Goal: Task Accomplishment & Management: Manage account settings

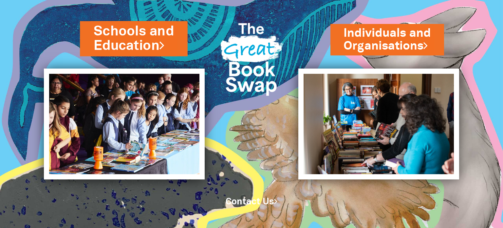
click at [141, 38] on link "Schools and Education" at bounding box center [134, 38] width 80 height 33
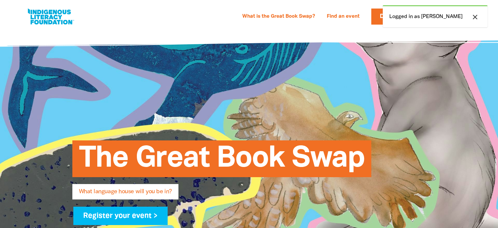
select select "high-school"
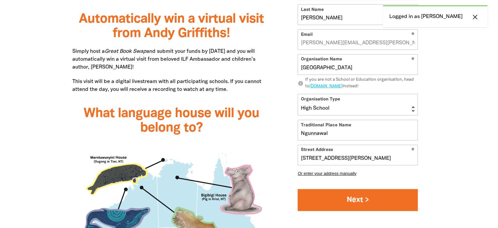
scroll to position [666, 0]
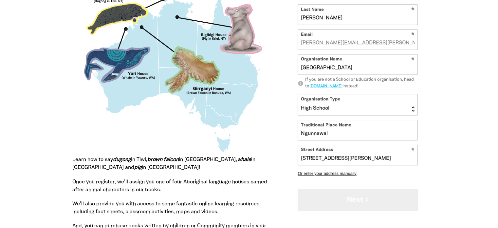
click at [347, 196] on button "Next >" at bounding box center [358, 200] width 120 height 22
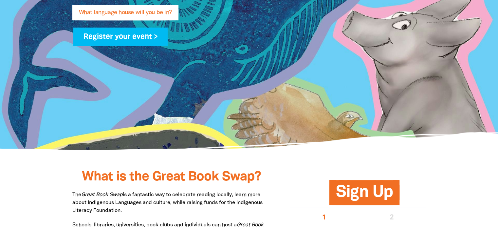
scroll to position [0, 0]
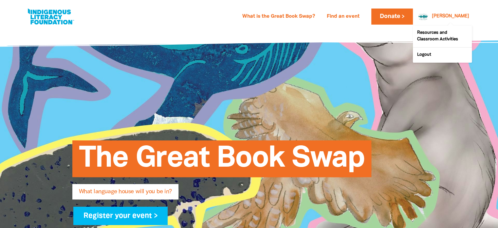
click at [451, 16] on div "[PERSON_NAME]" at bounding box center [451, 16] width 43 height 10
click at [440, 32] on link "Resources and Classroom Activities" at bounding box center [442, 37] width 59 height 22
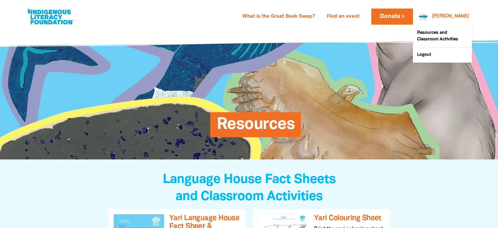
click at [456, 19] on link "Darlene" at bounding box center [450, 16] width 37 height 5
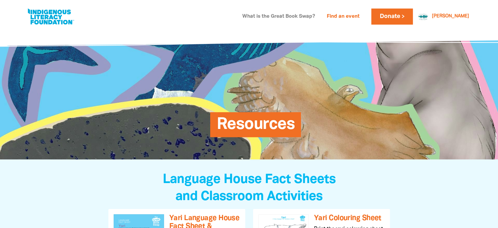
click at [303, 16] on link "What is the Great Book Swap?" at bounding box center [279, 16] width 81 height 10
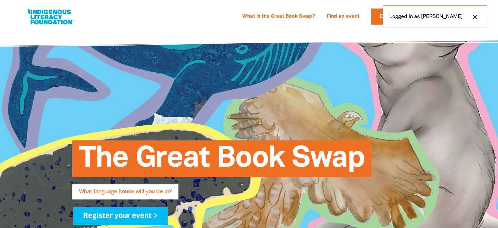
select select "high-school"
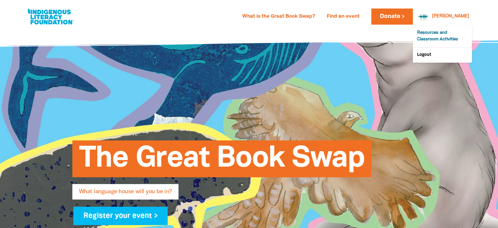
click at [431, 40] on link "Resources and Classroom Activities" at bounding box center [442, 37] width 59 height 22
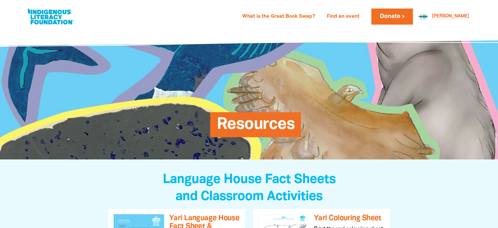
click at [56, 21] on link at bounding box center [50, 17] width 49 height 20
select select "high-school"
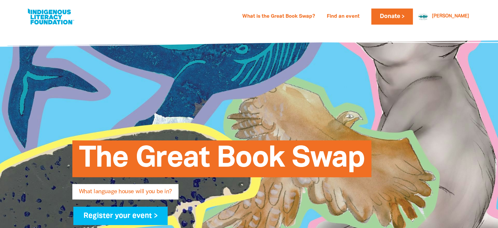
click at [351, 29] on div "What is the Great Book Swap? Find an event Log In Sign Up Donate Darlene Darlen…" at bounding box center [249, 14] width 498 height 29
click at [49, 15] on link at bounding box center [50, 17] width 49 height 20
click at [364, 15] on link "Find an event" at bounding box center [343, 16] width 41 height 10
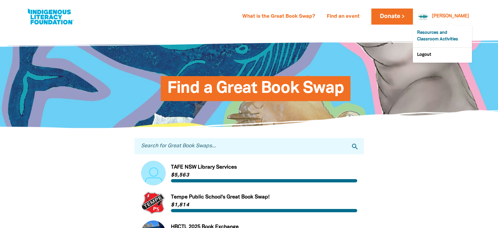
click at [435, 31] on link "Resources and Classroom Activities" at bounding box center [442, 37] width 59 height 22
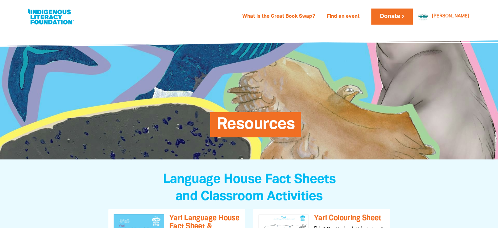
click at [63, 21] on link at bounding box center [50, 17] width 49 height 20
select select "high-school"
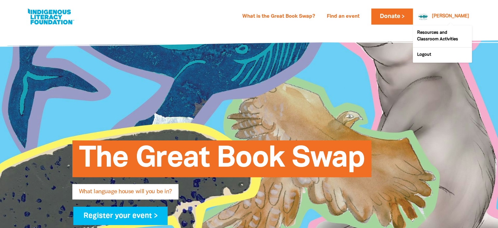
click at [459, 16] on link "Darlene" at bounding box center [450, 16] width 37 height 5
click at [430, 14] on div at bounding box center [422, 17] width 16 height 16
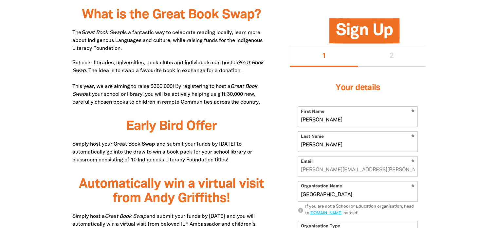
scroll to position [472, 0]
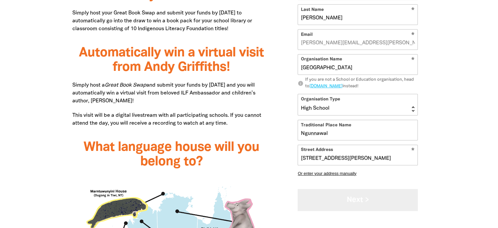
click at [338, 202] on button "Next >" at bounding box center [358, 200] width 120 height 22
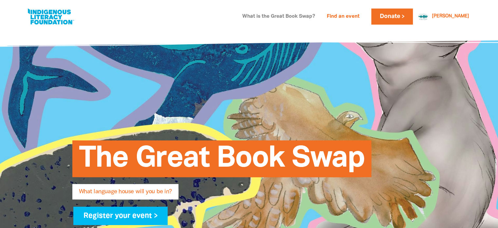
scroll to position [0, 0]
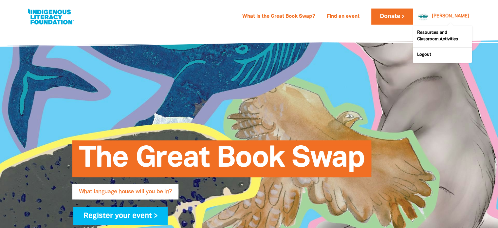
click at [453, 15] on link "[PERSON_NAME]" at bounding box center [450, 16] width 37 height 5
click at [435, 43] on link "Resources and Classroom Activities" at bounding box center [442, 37] width 59 height 22
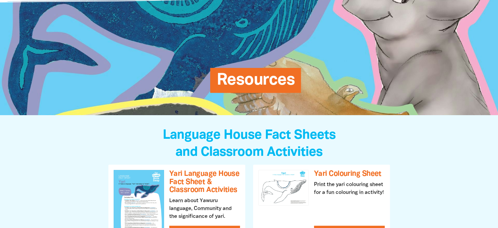
scroll to position [44, 0]
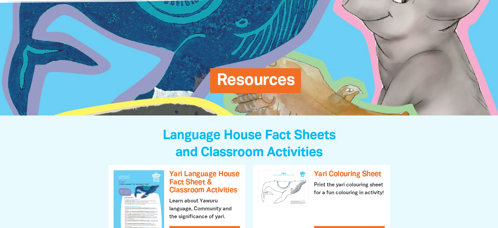
click at [258, 81] on span "Resources" at bounding box center [256, 83] width 78 height 20
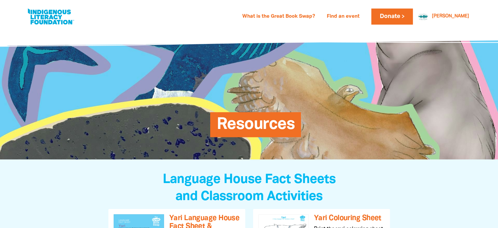
click at [52, 25] on link at bounding box center [50, 17] width 49 height 20
select select "high-school"
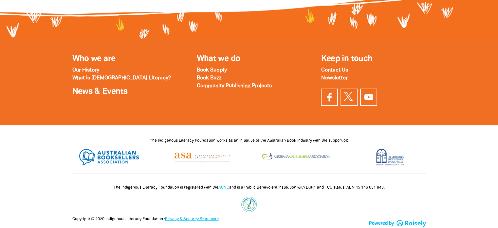
scroll to position [2306, 0]
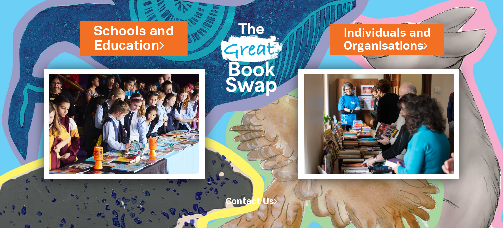
click at [115, 36] on link "Schools and Education" at bounding box center [134, 38] width 80 height 33
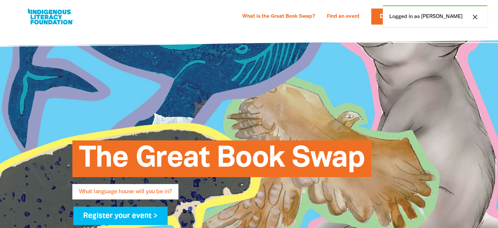
select select "high-school"
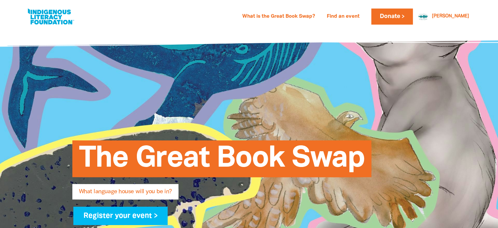
click at [48, 11] on link at bounding box center [50, 17] width 49 height 20
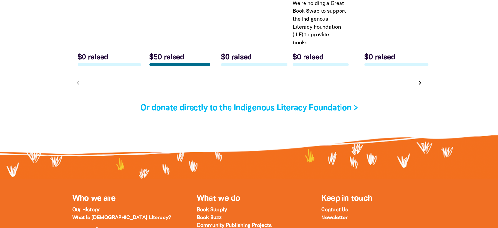
scroll to position [2340, 0]
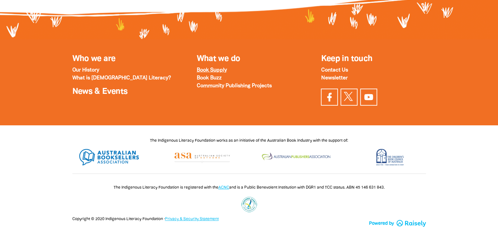
click at [210, 68] on strong "Book Supply" at bounding box center [212, 70] width 30 height 5
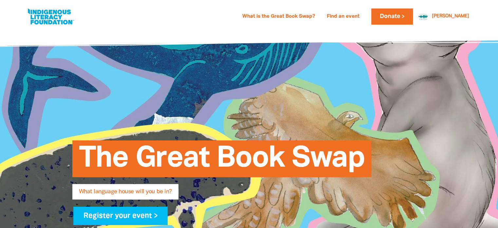
scroll to position [0, 0]
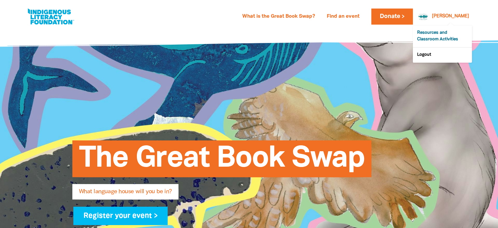
click at [439, 36] on link "Resources and Classroom Activities" at bounding box center [442, 37] width 59 height 22
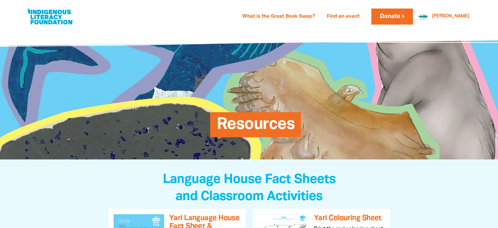
click at [268, 119] on span "Resources" at bounding box center [256, 127] width 78 height 20
select select "high-school"
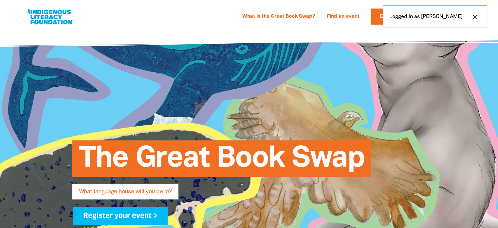
select select "high-school"
click at [425, 20] on div "close Logged in as [PERSON_NAME]" at bounding box center [435, 16] width 105 height 22
click at [424, 17] on div "close Logged in as Darlene" at bounding box center [435, 16] width 105 height 22
click at [341, 29] on div "What is the Great Book Swap? Find an event Log In Sign Up Donate Darlene Darlen…" at bounding box center [249, 14] width 498 height 29
click at [476, 16] on icon "close" at bounding box center [476, 17] width 8 height 8
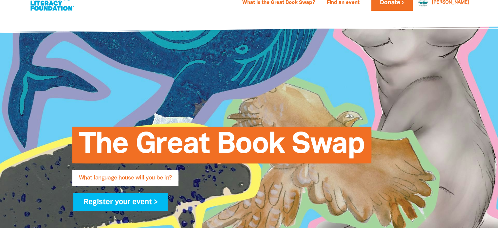
scroll to position [12, 0]
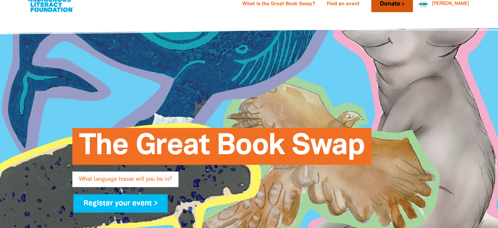
click at [402, 4] on link "Donate" at bounding box center [392, 4] width 41 height 16
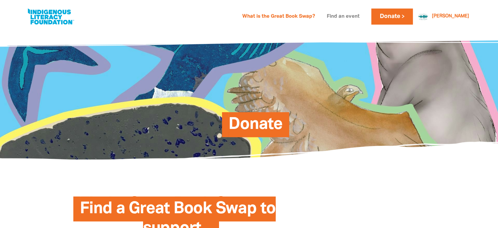
click at [359, 16] on link "Find an event" at bounding box center [343, 16] width 41 height 10
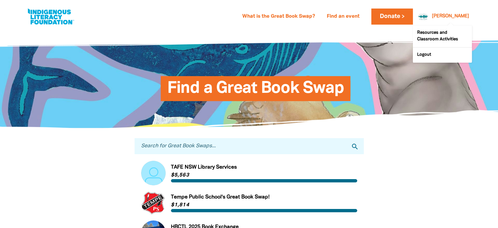
click at [453, 17] on link "Darlene" at bounding box center [450, 16] width 37 height 5
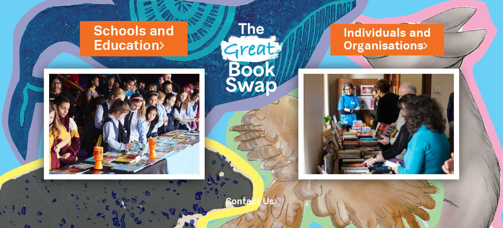
click at [133, 48] on link "Schools and Education" at bounding box center [134, 38] width 80 height 33
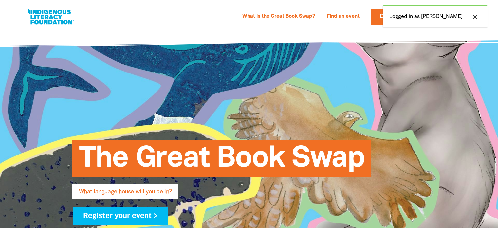
select select "high-school"
click at [406, 31] on div "close Logged in as [PERSON_NAME]" at bounding box center [435, 18] width 105 height 27
click at [470, 17] on button "close" at bounding box center [476, 17] width 12 height 9
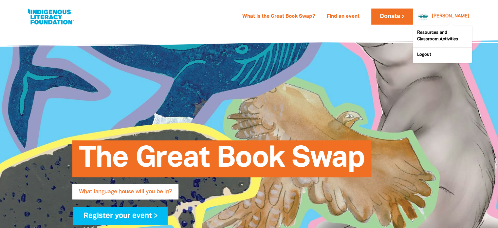
click at [464, 17] on link "[PERSON_NAME]" at bounding box center [450, 16] width 37 height 5
click at [428, 56] on link "Logout" at bounding box center [442, 55] width 59 height 15
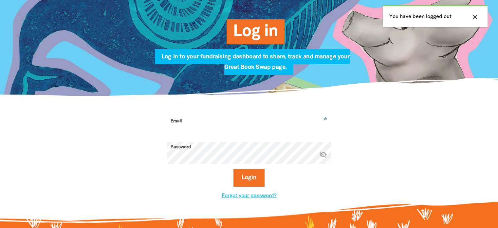
scroll to position [96, 0]
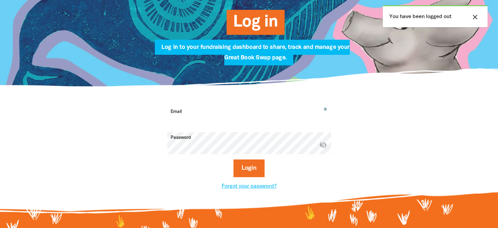
click at [266, 112] on input "Email" at bounding box center [249, 116] width 164 height 21
type input "[PERSON_NAME][EMAIL_ADDRESS][PERSON_NAME][DOMAIN_NAME]"
click at [323, 146] on icon "visibility_off" at bounding box center [324, 145] width 8 height 8
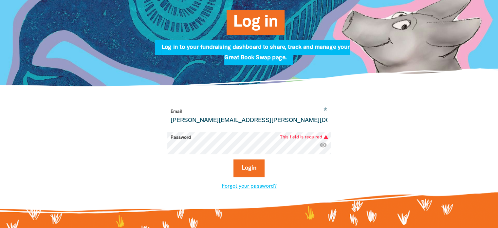
click at [323, 146] on icon "visibility" at bounding box center [324, 145] width 8 height 8
click at [325, 144] on icon "visibility_off" at bounding box center [324, 145] width 8 height 8
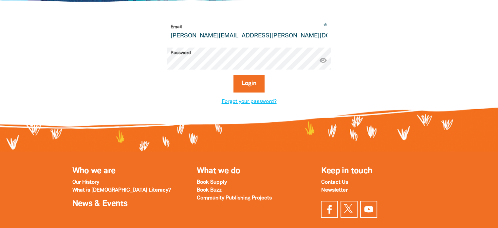
scroll to position [180, 0]
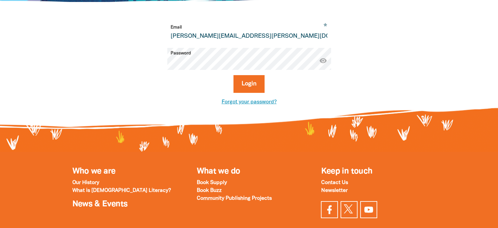
click at [235, 103] on link "Forgot your password?" at bounding box center [249, 102] width 55 height 5
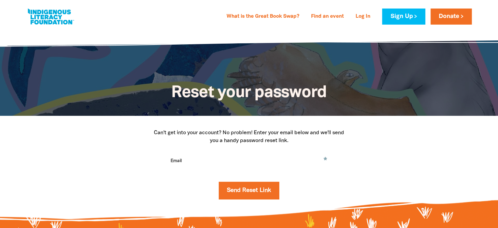
click at [197, 162] on input "Email" at bounding box center [249, 165] width 164 height 21
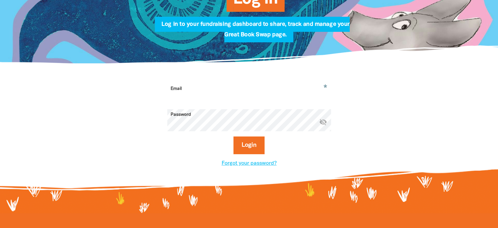
scroll to position [118, 0]
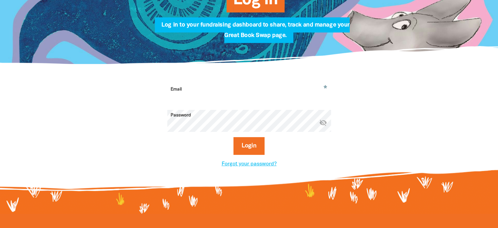
click at [180, 95] on input "Email" at bounding box center [249, 94] width 164 height 21
type input "[PERSON_NAME][EMAIL_ADDRESS][PERSON_NAME][DOMAIN_NAME]"
click at [234, 137] on button "Login" at bounding box center [249, 146] width 31 height 18
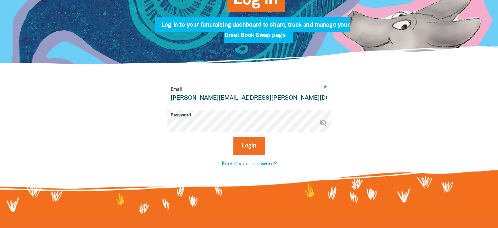
click at [237, 163] on link "Forgot your password?" at bounding box center [249, 164] width 55 height 5
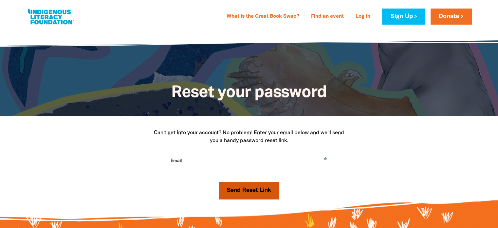
click at [236, 192] on button "Send Reset Link" at bounding box center [249, 191] width 61 height 18
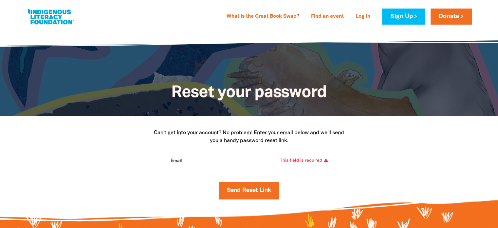
click at [192, 159] on input "Email" at bounding box center [249, 165] width 164 height 21
type input "[PERSON_NAME][EMAIL_ADDRESS][PERSON_NAME][DOMAIN_NAME]"
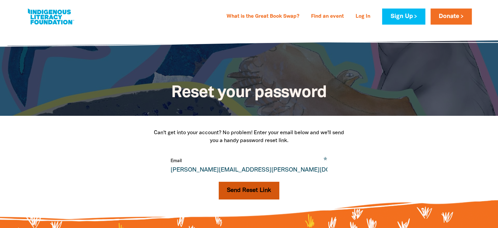
click at [249, 195] on button "Send Reset Link" at bounding box center [249, 191] width 61 height 18
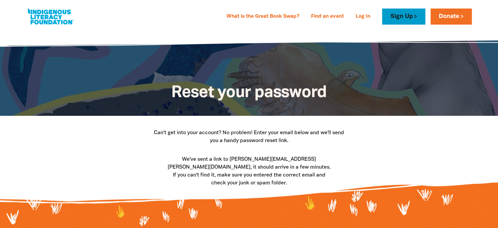
click at [400, 16] on link "Sign Up" at bounding box center [403, 17] width 43 height 16
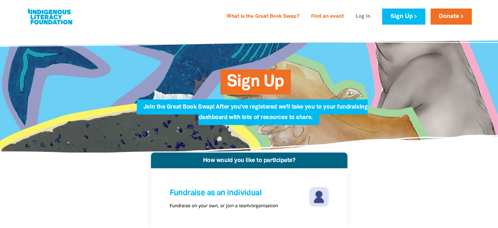
click at [358, 16] on link "Log In" at bounding box center [363, 16] width 23 height 10
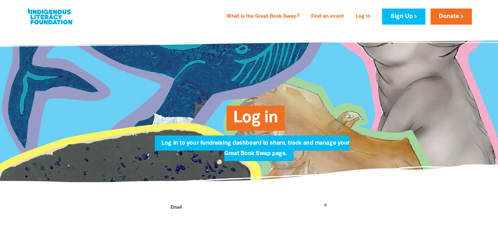
scroll to position [119, 0]
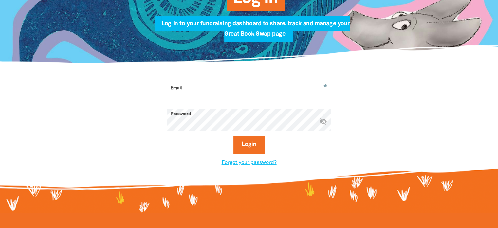
click at [185, 89] on input "Email" at bounding box center [249, 93] width 164 height 21
type input "[PERSON_NAME][EMAIL_ADDRESS][PERSON_NAME][DOMAIN_NAME]"
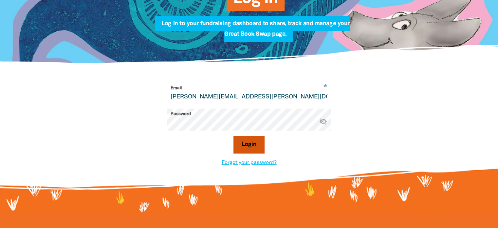
click at [246, 145] on button "Login" at bounding box center [249, 145] width 31 height 18
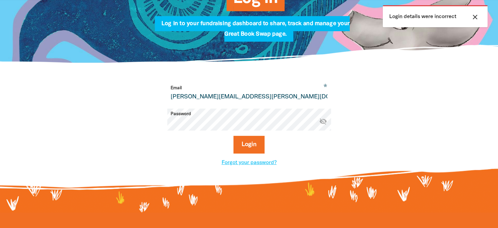
click at [111, 140] on div "* Email [PERSON_NAME][EMAIL_ADDRESS][PERSON_NAME][DOMAIN_NAME] Password * visib…" at bounding box center [249, 124] width 393 height 123
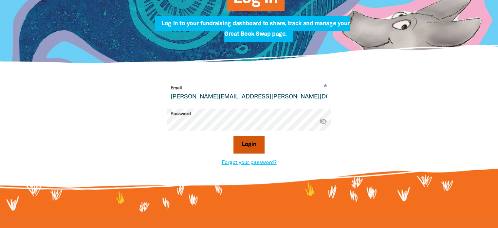
click at [253, 138] on button "Login" at bounding box center [249, 145] width 31 height 18
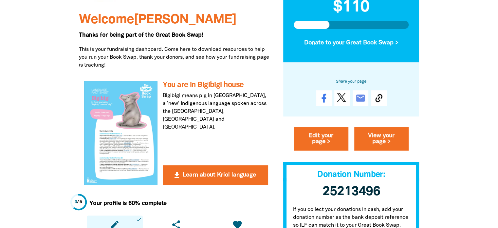
scroll to position [111, 0]
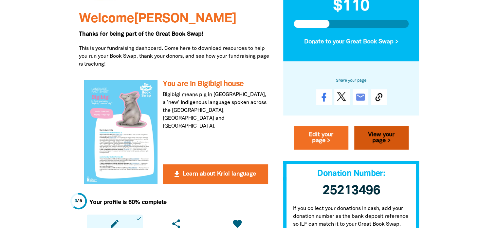
click at [387, 130] on link "View your page >" at bounding box center [382, 138] width 54 height 24
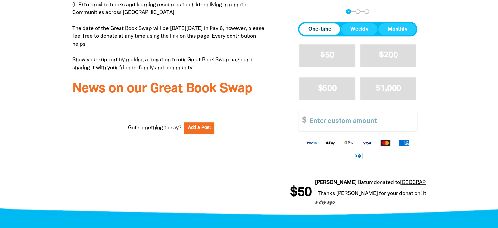
scroll to position [288, 0]
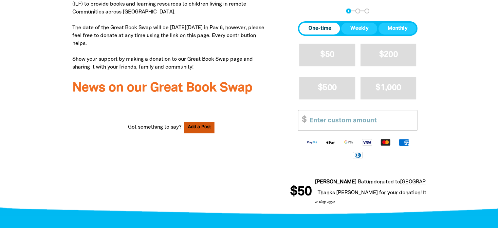
click at [201, 124] on button "Add a Post" at bounding box center [199, 127] width 31 height 11
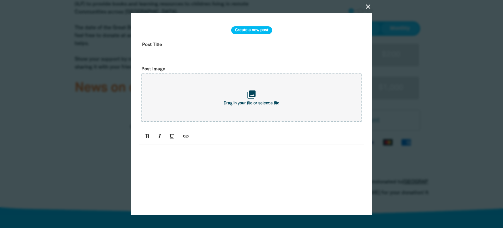
click at [368, 10] on icon "close" at bounding box center [368, 7] width 8 height 8
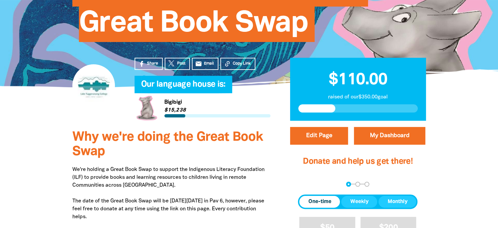
scroll to position [114, 0]
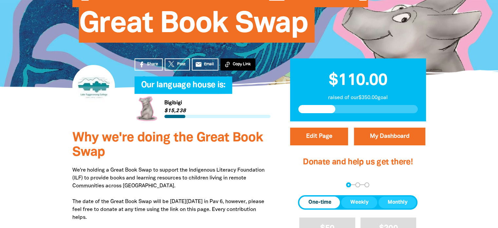
click at [230, 68] on button "Copy Link" at bounding box center [238, 64] width 35 height 12
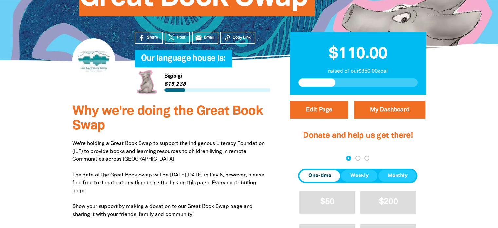
scroll to position [0, 0]
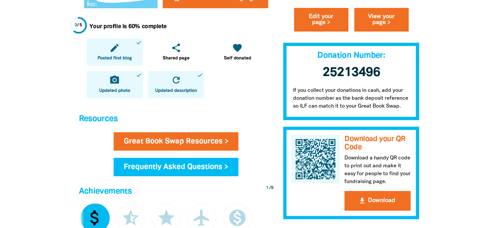
scroll to position [287, 0]
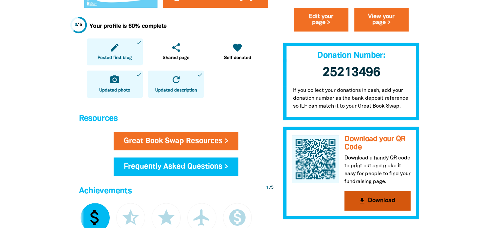
click at [396, 201] on button "get_app Download" at bounding box center [378, 200] width 66 height 20
click at [449, 62] on div at bounding box center [249, 124] width 498 height 765
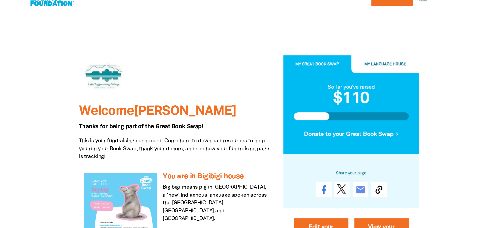
scroll to position [0, 0]
